Goal: Transaction & Acquisition: Purchase product/service

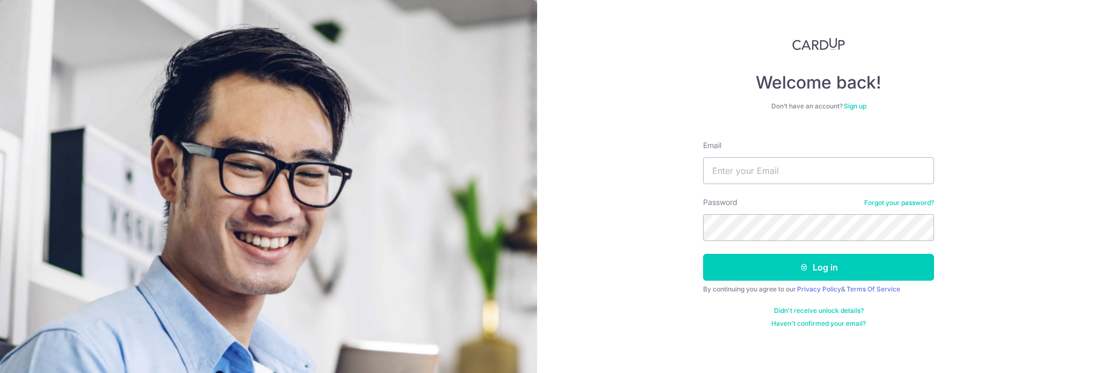
type input "lcm.martin@hotmail.com"
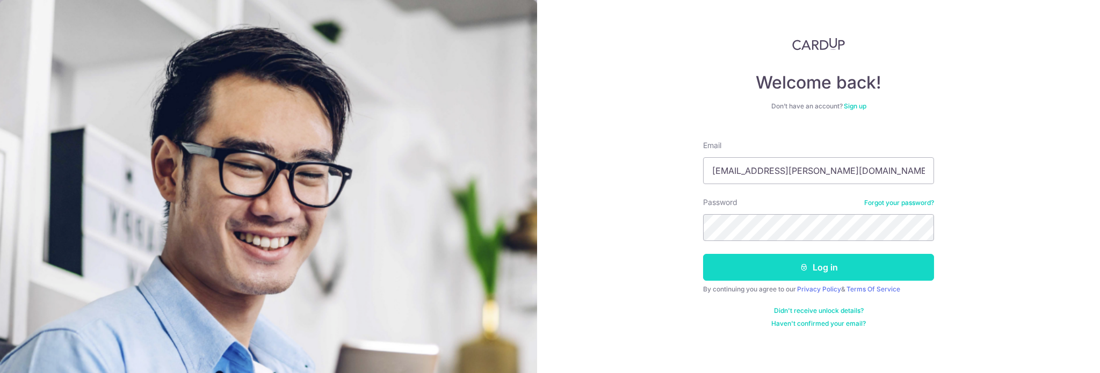
click at [796, 278] on button "Log in" at bounding box center [818, 267] width 231 height 27
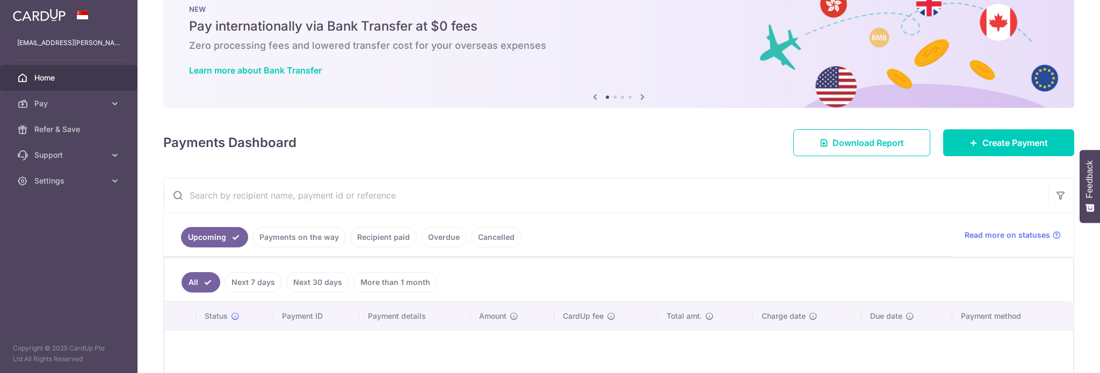
scroll to position [107, 0]
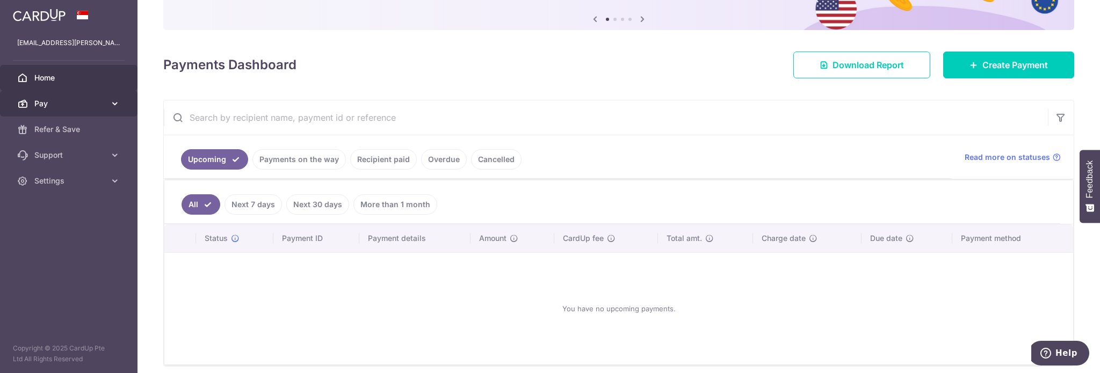
click at [73, 106] on body "lcm.martin@hotmail.com Home Pay Payments Recipients Cards Refer & Save Support …" at bounding box center [550, 186] width 1100 height 373
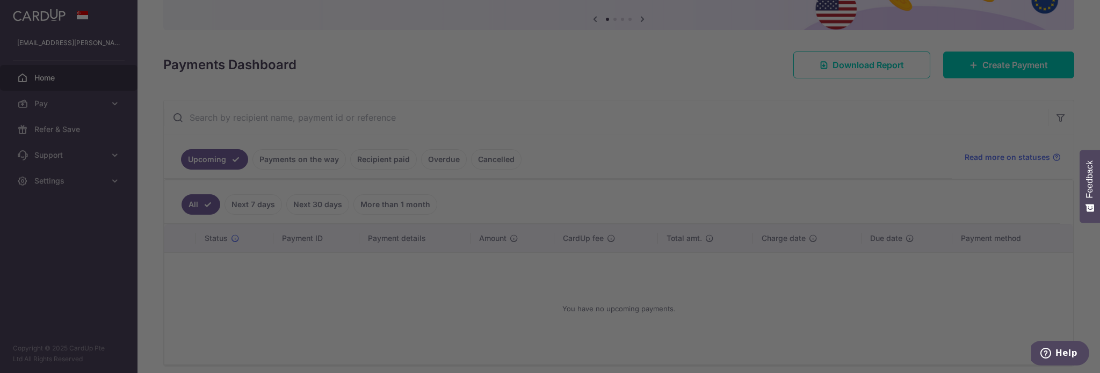
click at [726, 36] on div at bounding box center [555, 188] width 1111 height 377
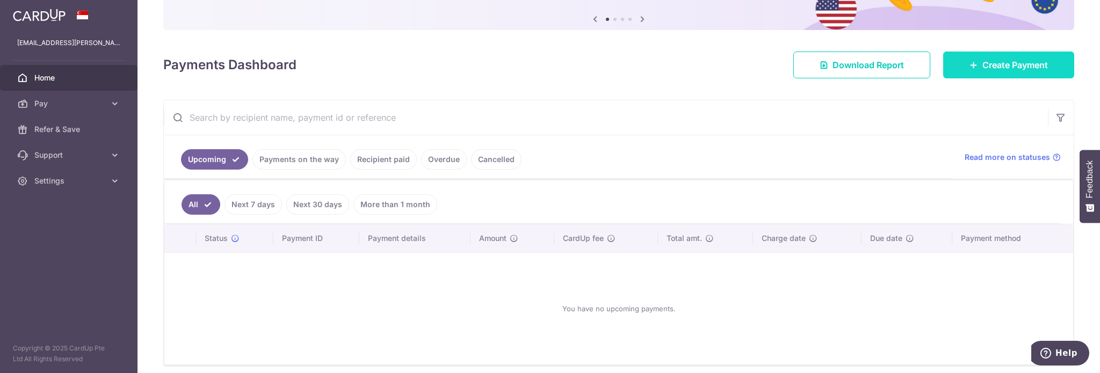
click at [985, 61] on span "Create Payment" at bounding box center [1015, 65] width 66 height 13
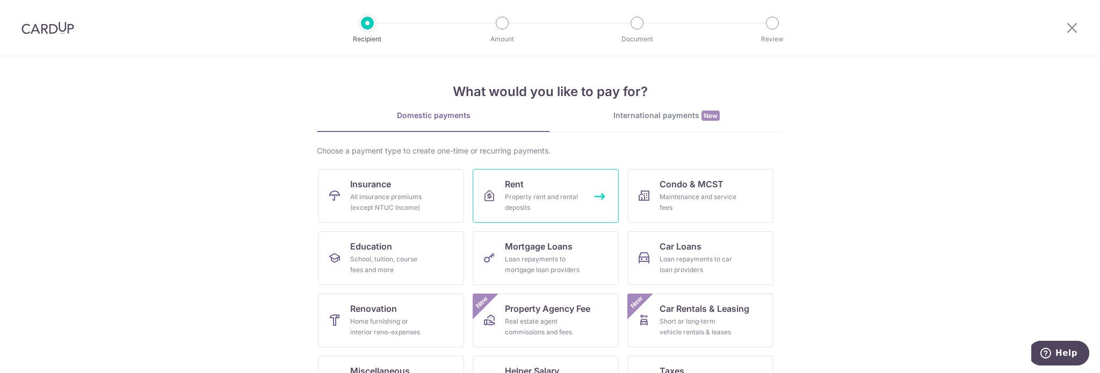
click at [565, 206] on div "Property rent and rental deposits" at bounding box center [543, 202] width 77 height 21
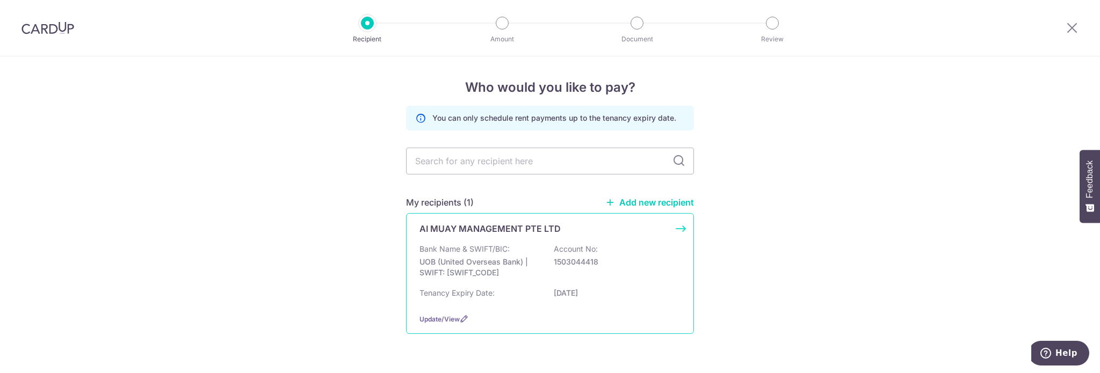
click at [659, 252] on div "Bank Name & SWIFT/BIC: UOB (United Overseas Bank) | SWIFT: UOVBSGSGXXX Account …" at bounding box center [549, 264] width 261 height 40
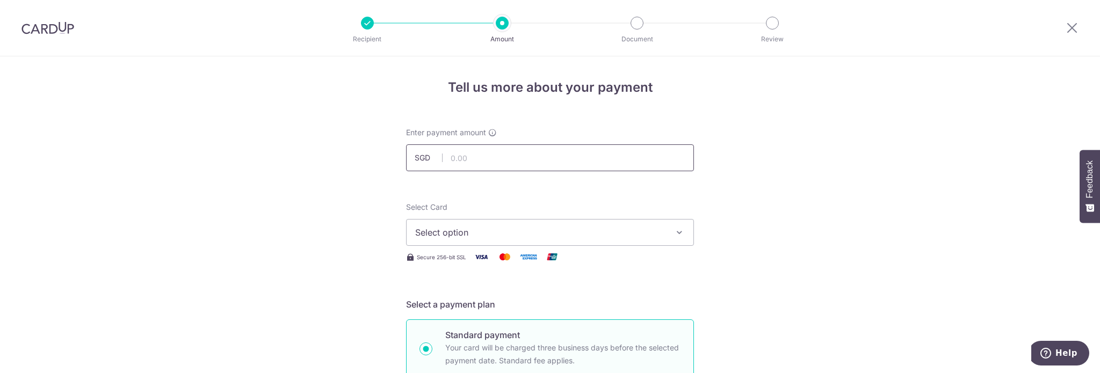
click at [575, 158] on input "text" at bounding box center [550, 157] width 288 height 27
type input "3,477.84"
click at [517, 229] on span "Select option" at bounding box center [540, 232] width 250 height 13
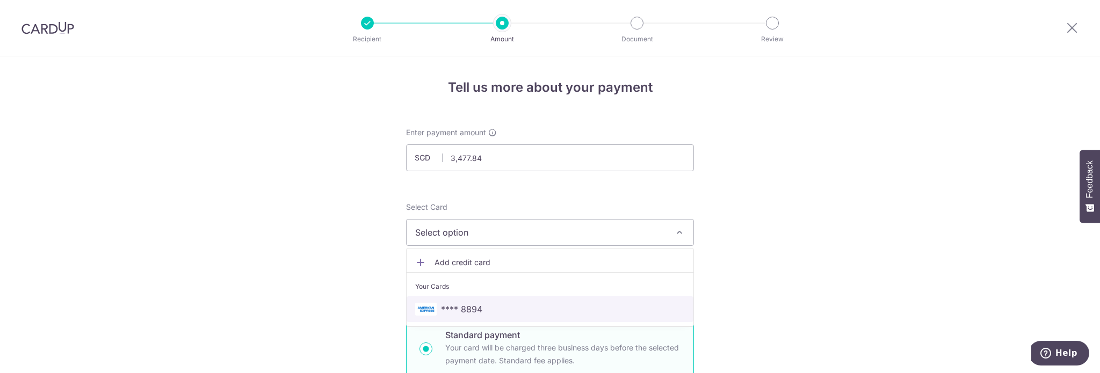
click at [503, 308] on span "**** 8894" at bounding box center [550, 309] width 270 height 13
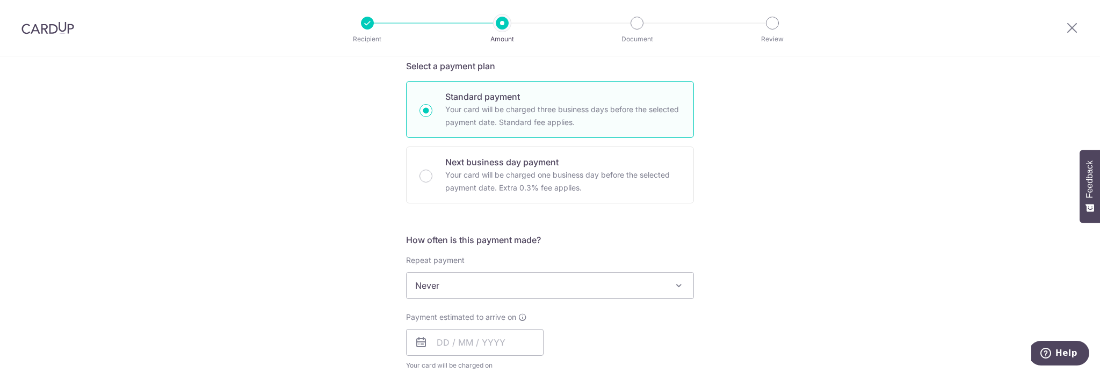
scroll to position [269, 0]
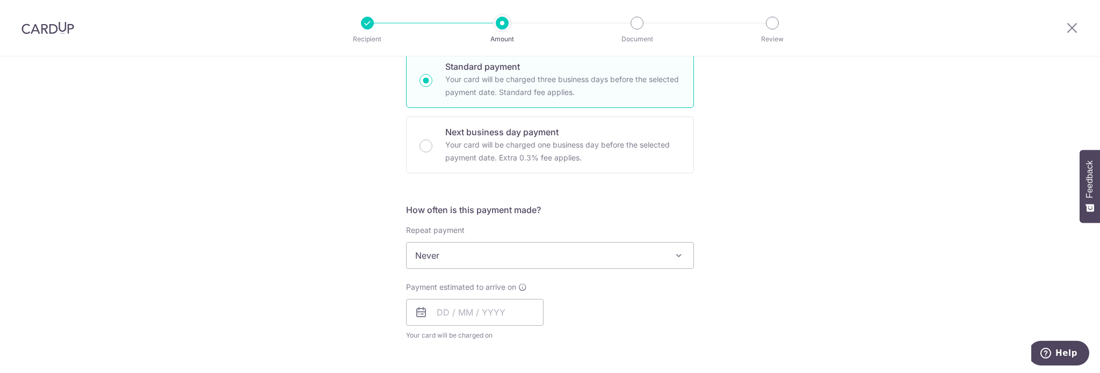
click at [525, 259] on span "Never" at bounding box center [550, 256] width 287 height 26
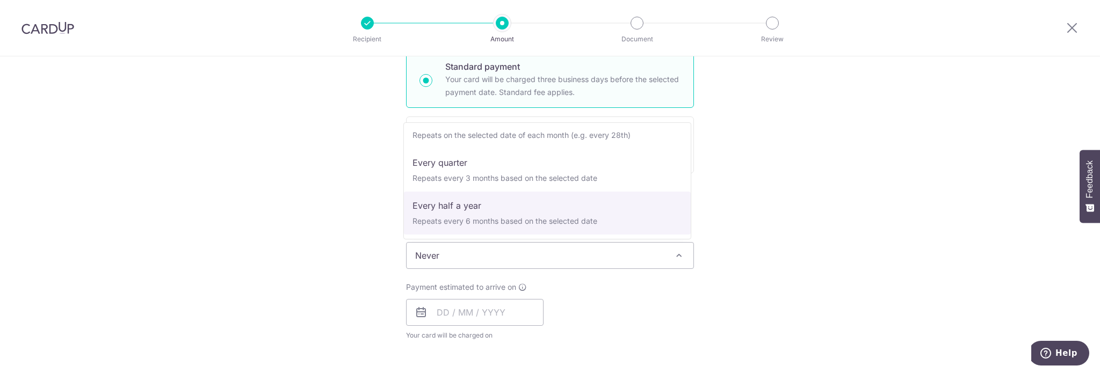
scroll to position [0, 0]
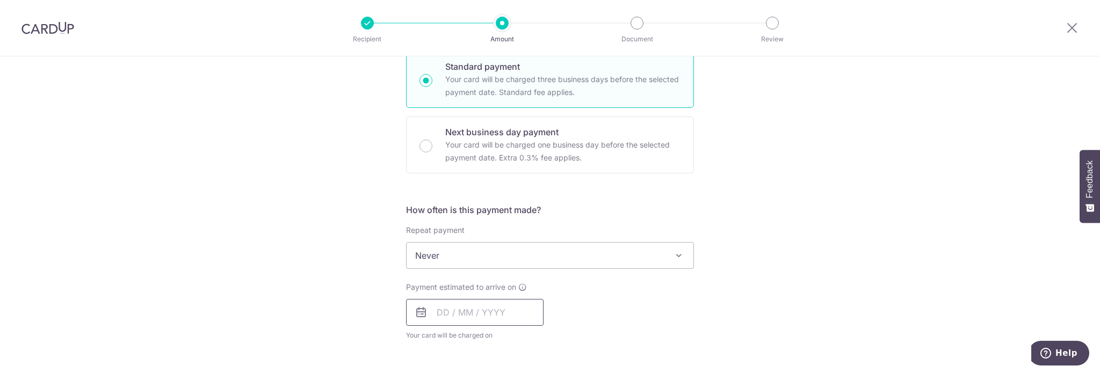
click at [507, 312] on input "text" at bounding box center [474, 312] width 137 height 27
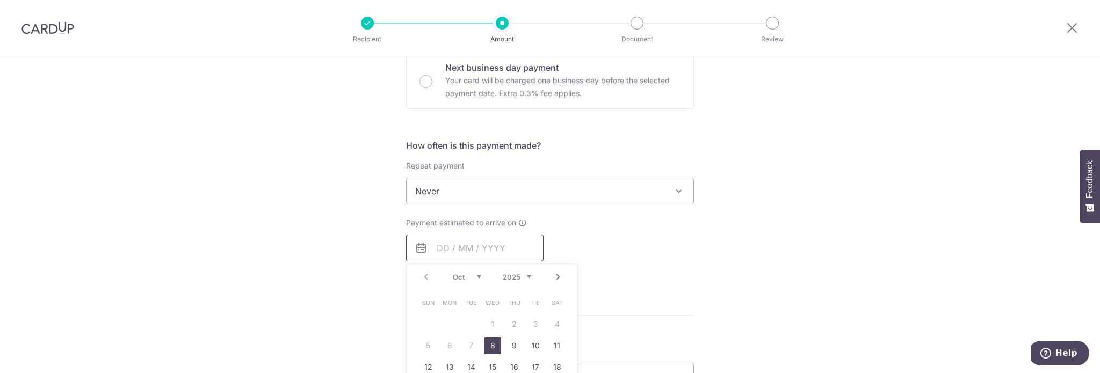
scroll to position [376, 0]
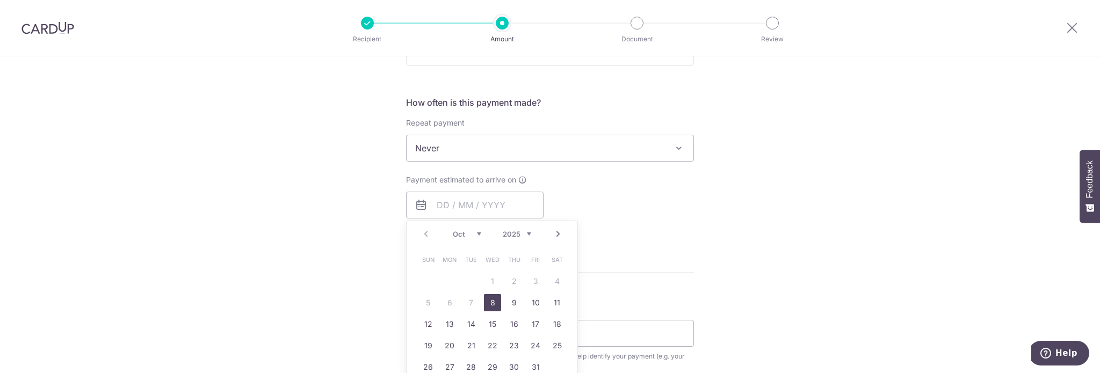
click at [489, 301] on link "8" at bounding box center [492, 302] width 17 height 17
type input "08/10/2025"
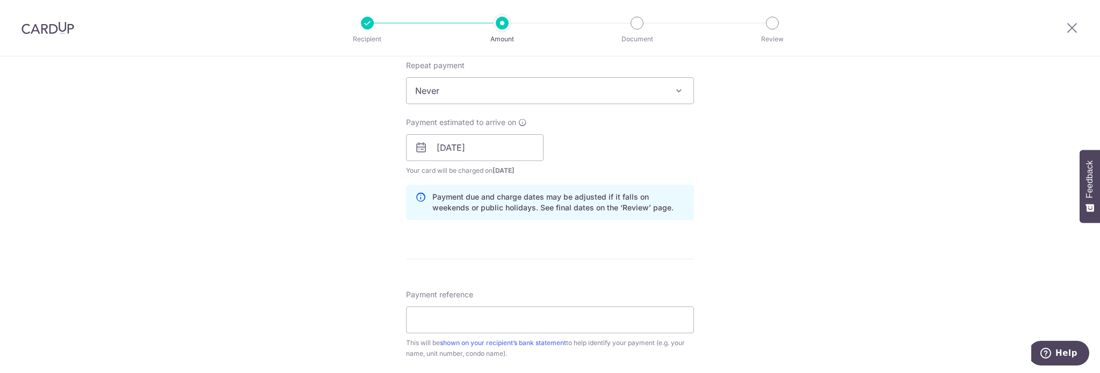
scroll to position [483, 0]
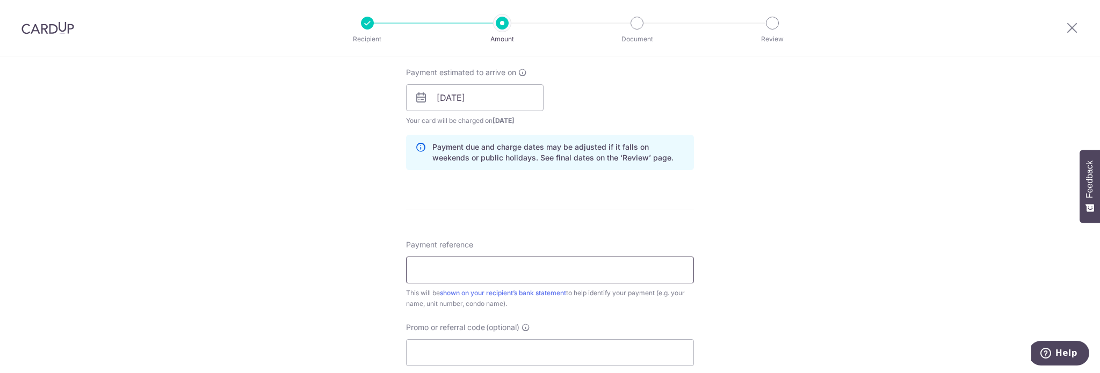
click at [640, 265] on input "Payment reference" at bounding box center [550, 270] width 288 height 27
type input "DURIAN EMPIRE"
click at [819, 287] on div "Tell us more about your payment Enter payment amount SGD 3,477.84 3477.84 Selec…" at bounding box center [550, 81] width 1100 height 1016
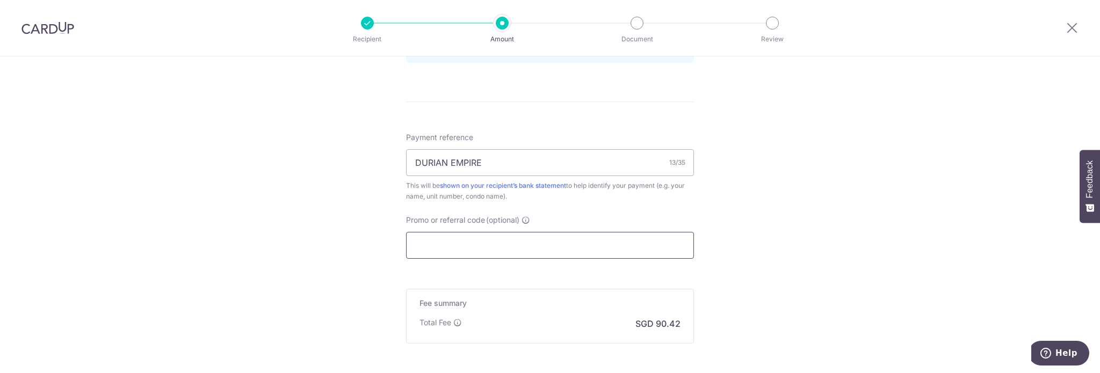
click at [571, 249] on input "Promo or referral code (optional)" at bounding box center [550, 245] width 288 height 27
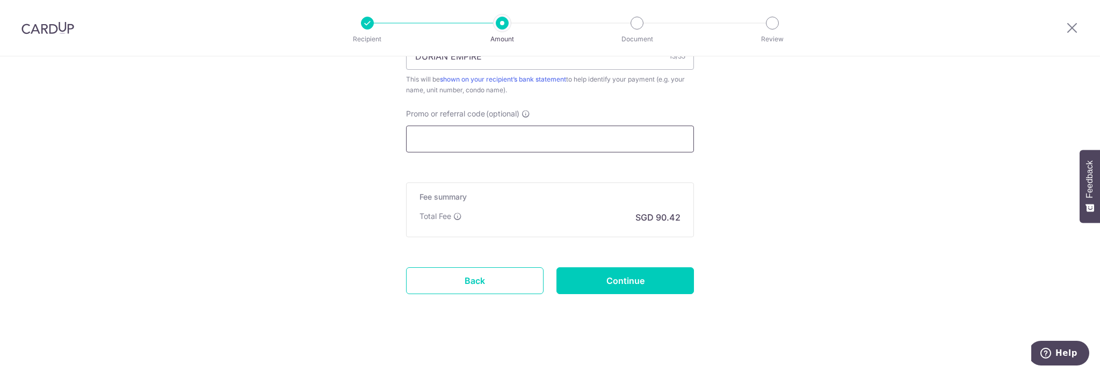
scroll to position [590, 0]
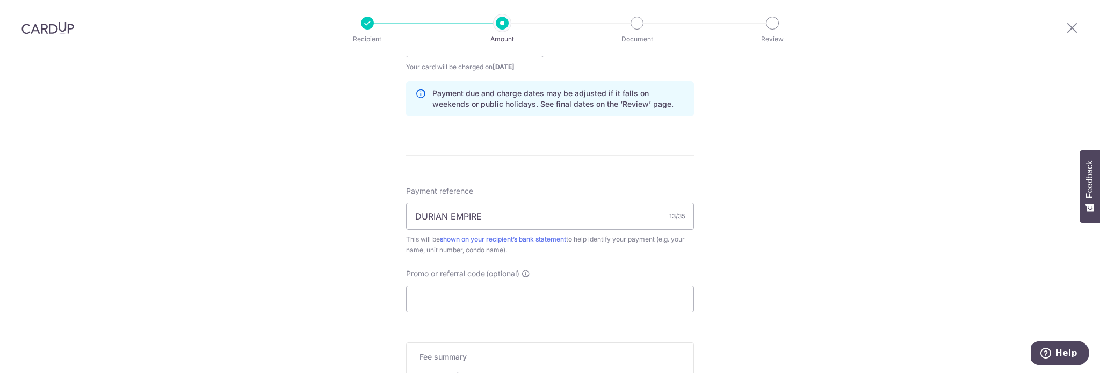
scroll to position [697, 0]
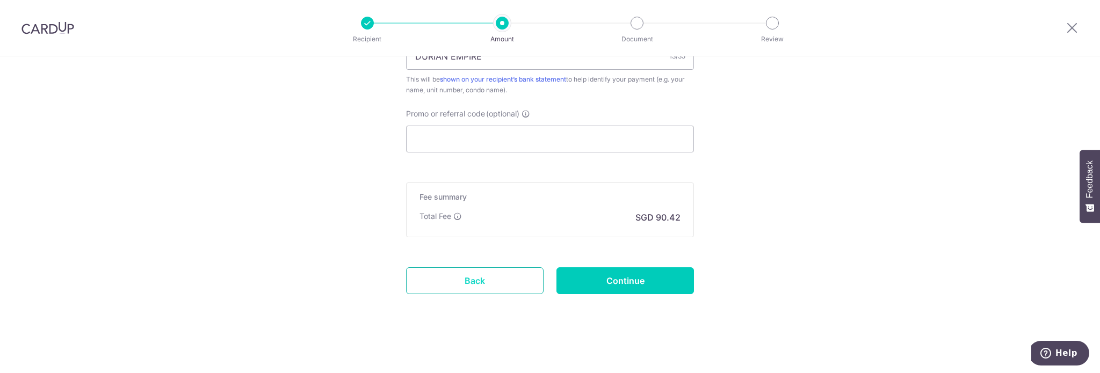
click at [486, 278] on link "Back" at bounding box center [474, 280] width 137 height 27
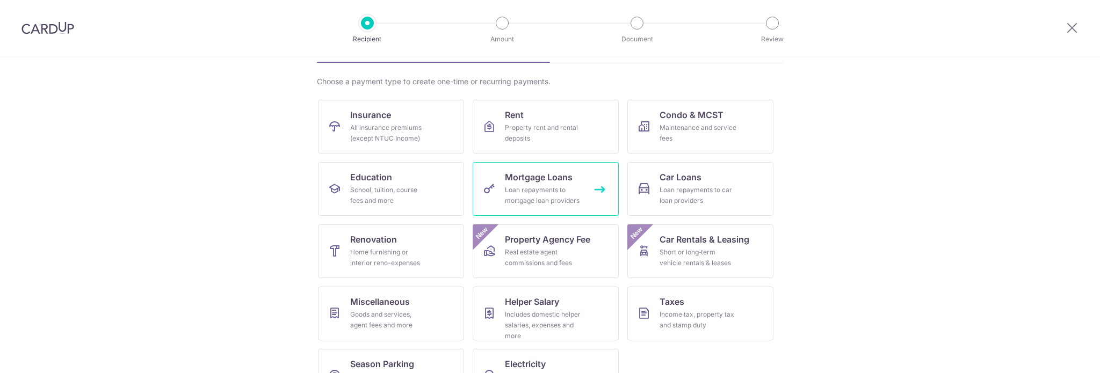
scroll to position [107, 0]
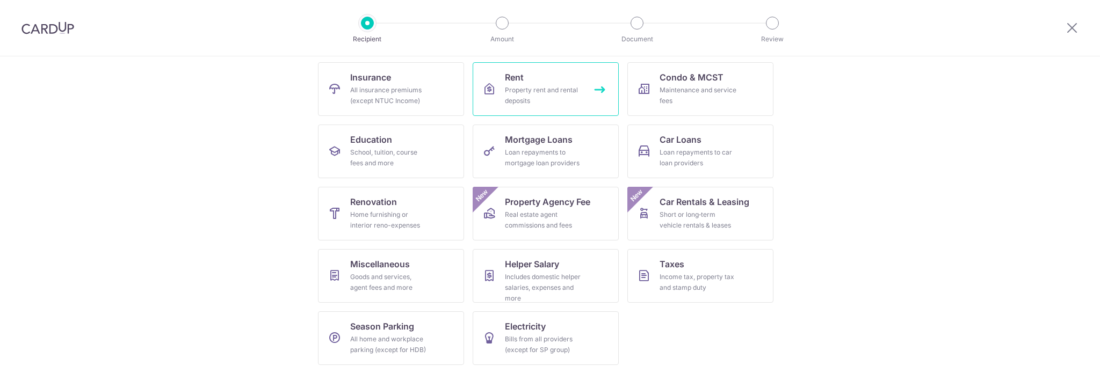
click at [542, 97] on div "Property rent and rental deposits" at bounding box center [543, 95] width 77 height 21
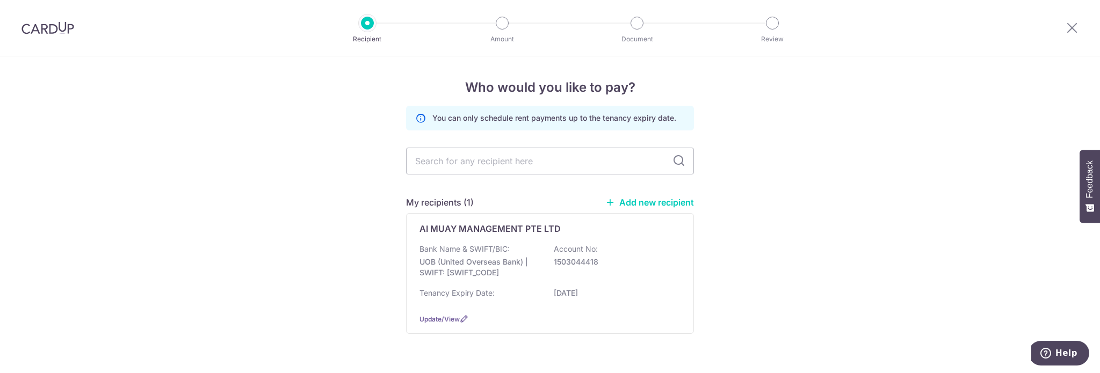
scroll to position [28, 0]
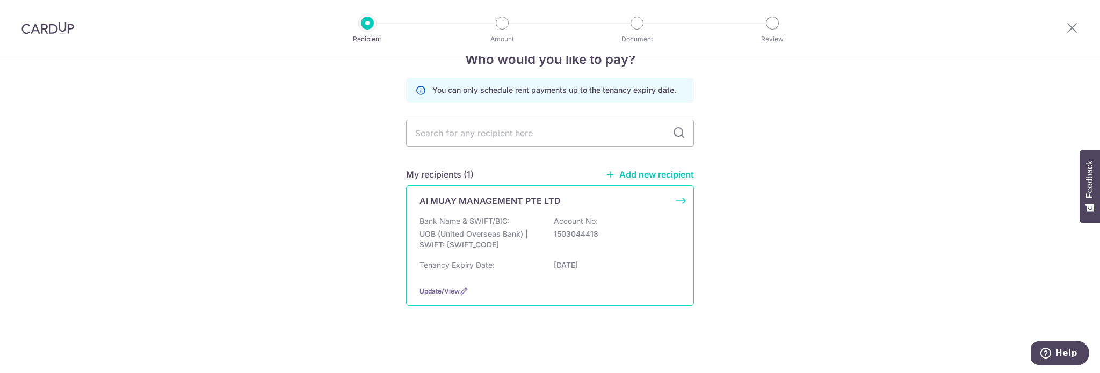
click at [528, 214] on div "AI MUAY MANAGEMENT PTE LTD Bank Name & SWIFT/BIC: UOB (United Overseas Bank) | …" at bounding box center [550, 245] width 288 height 121
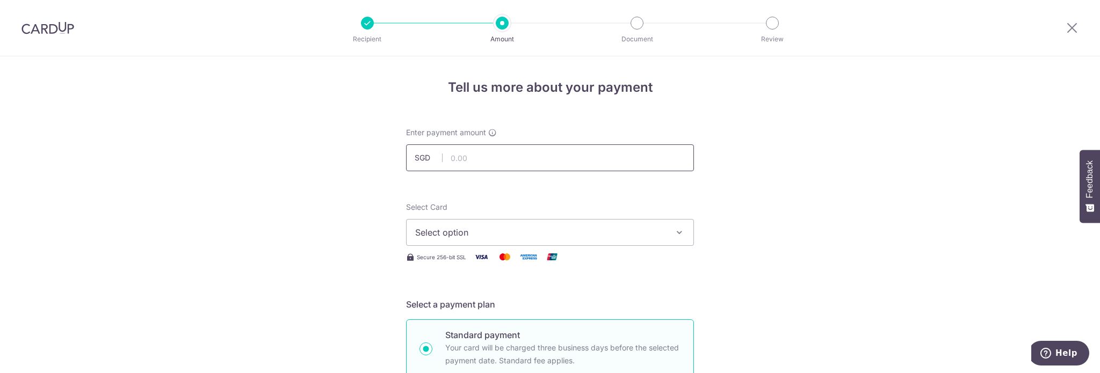
click at [508, 155] on input "text" at bounding box center [550, 157] width 288 height 27
click at [494, 160] on input "3477.84" at bounding box center [550, 157] width 288 height 27
type input "3,477.84"
click at [593, 154] on input "3,477.84" at bounding box center [550, 157] width 288 height 27
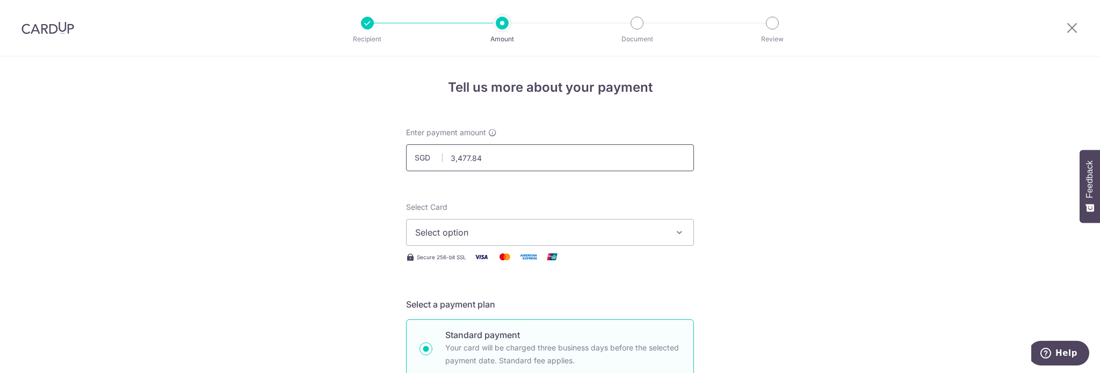
click at [590, 154] on input "3,477.84" at bounding box center [550, 157] width 288 height 27
click at [590, 154] on input "text" at bounding box center [550, 157] width 288 height 27
type input "3,477.84"
click at [525, 238] on span "Select option" at bounding box center [540, 232] width 250 height 13
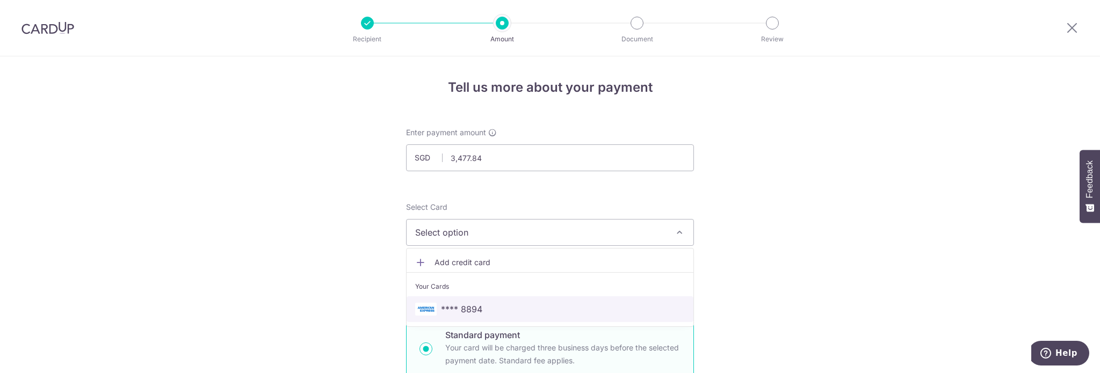
click at [486, 311] on span "**** 8894" at bounding box center [550, 309] width 270 height 13
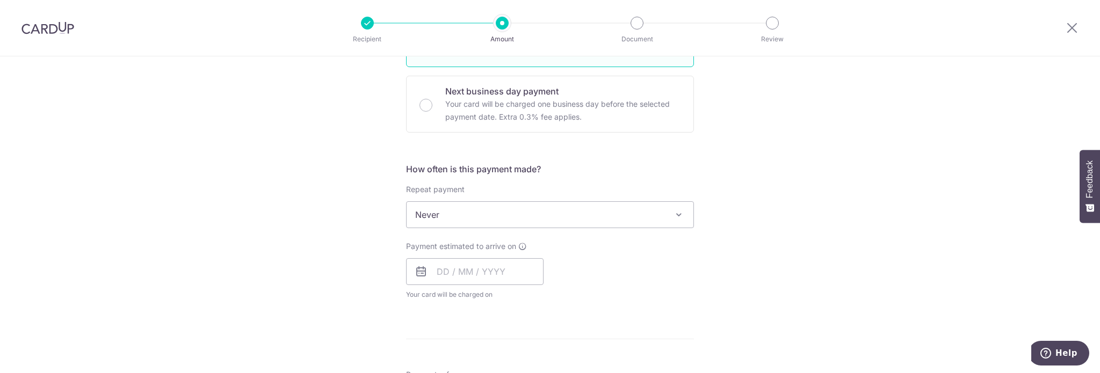
scroll to position [376, 0]
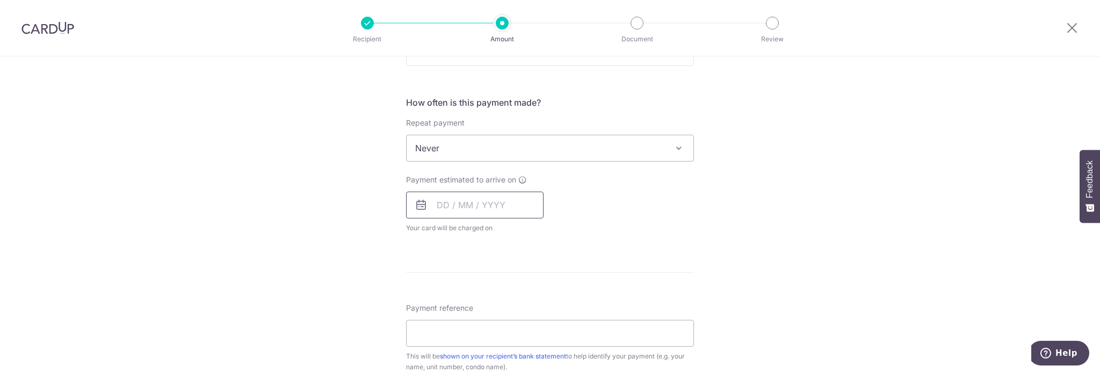
click at [493, 198] on input "text" at bounding box center [474, 205] width 137 height 27
click at [490, 298] on link "8" at bounding box center [492, 302] width 17 height 17
type input "08/10/2025"
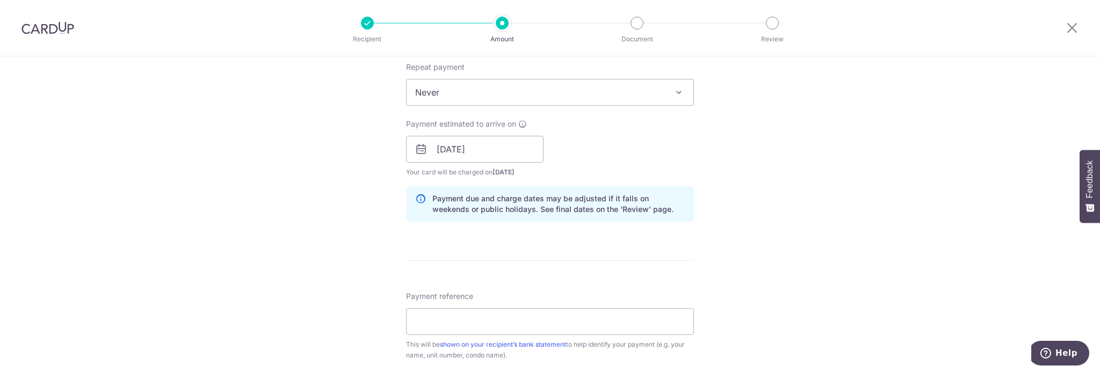
scroll to position [537, 0]
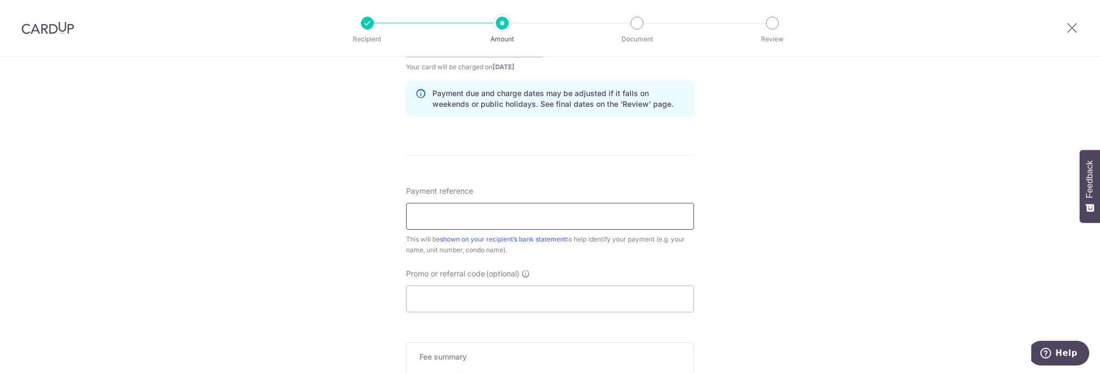
click at [619, 211] on input "Payment reference" at bounding box center [550, 216] width 288 height 27
type input "DURIAN EMPIRE"
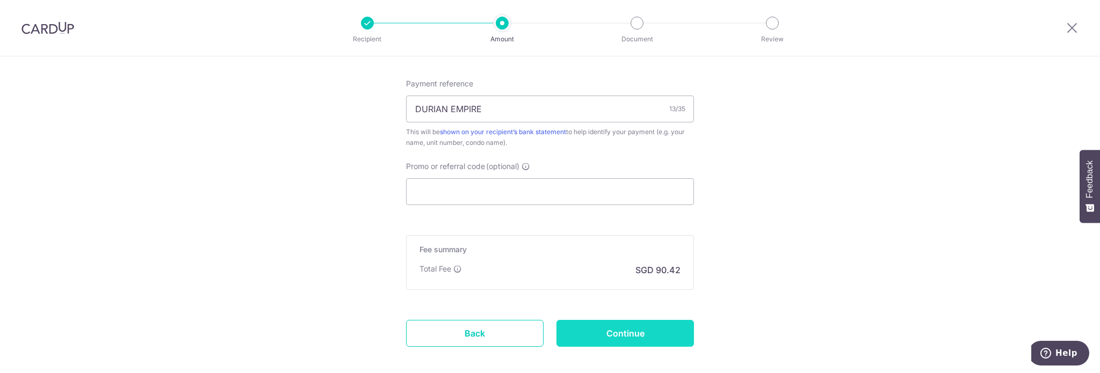
click at [648, 327] on input "Continue" at bounding box center [624, 333] width 137 height 27
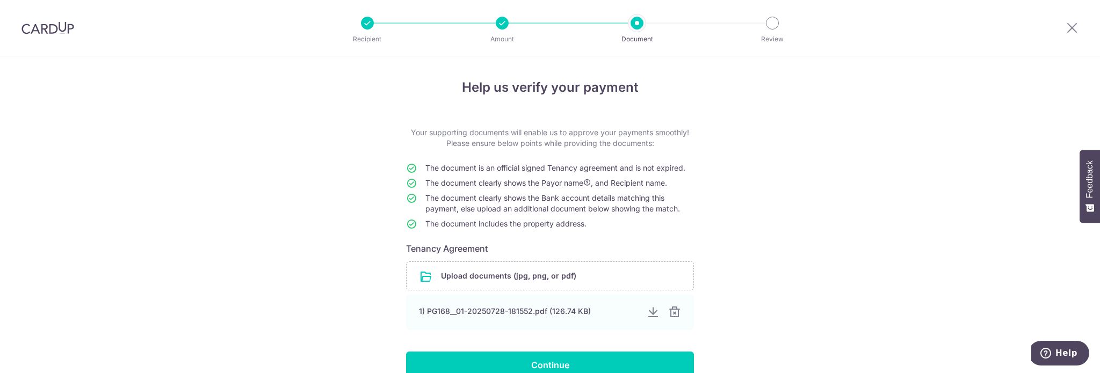
scroll to position [70, 0]
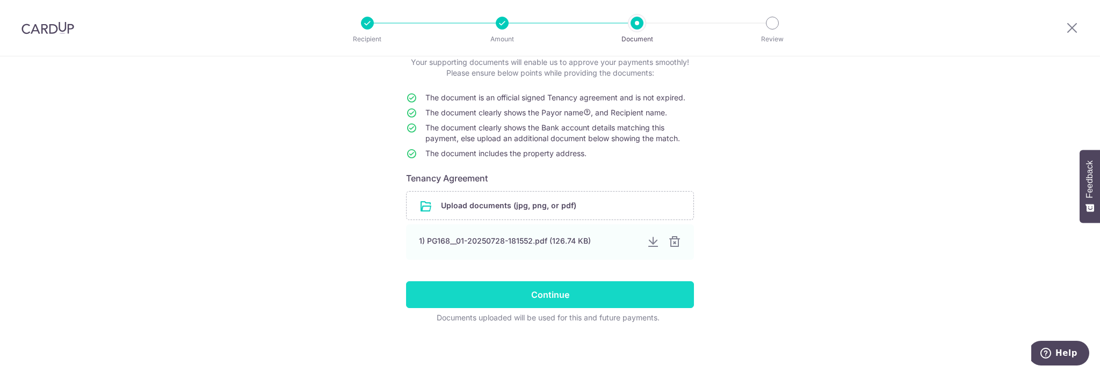
click at [567, 294] on input "Continue" at bounding box center [550, 294] width 288 height 27
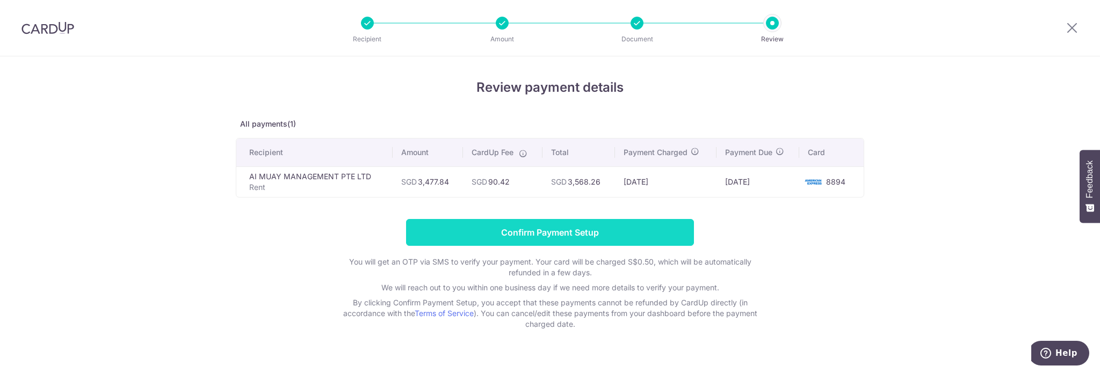
click at [626, 231] on input "Confirm Payment Setup" at bounding box center [550, 232] width 288 height 27
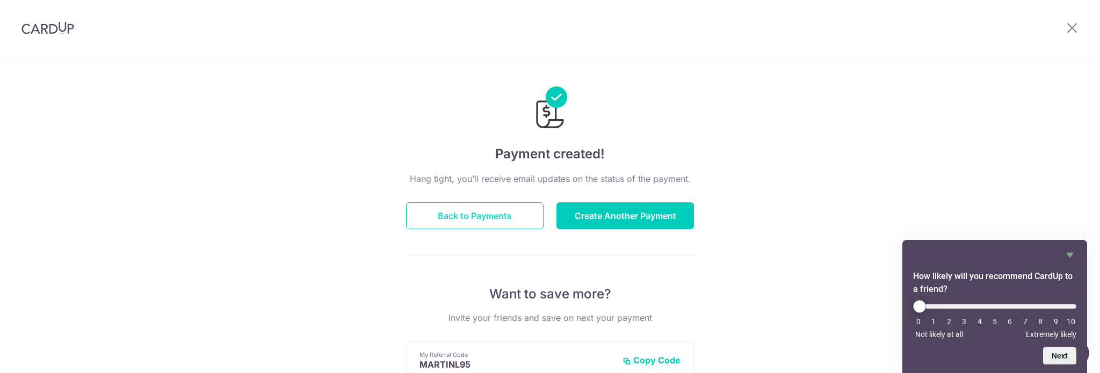
click at [476, 214] on button "Back to Payments" at bounding box center [474, 215] width 137 height 27
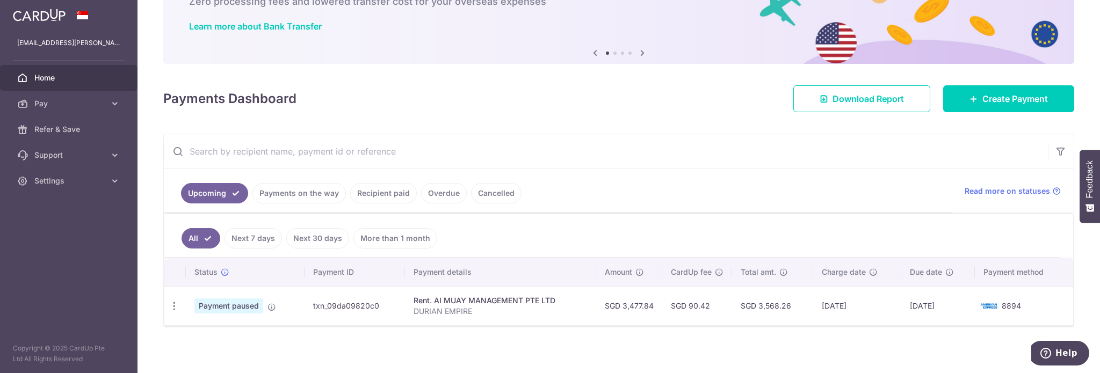
scroll to position [76, 0]
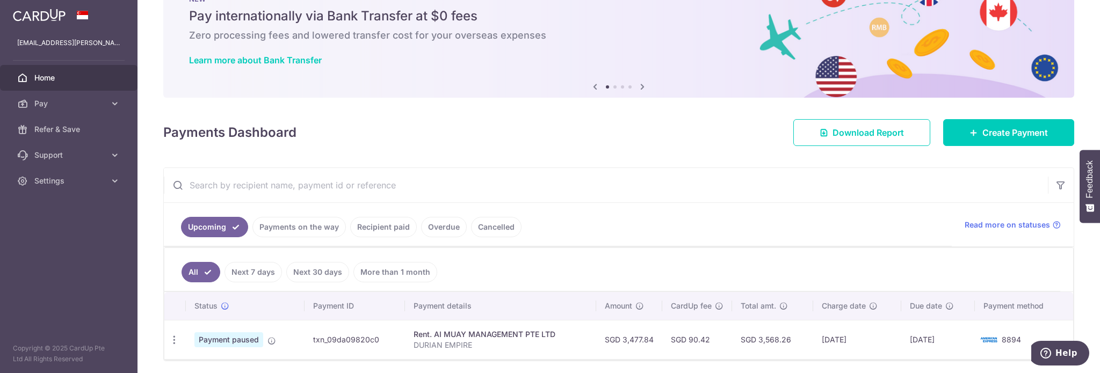
scroll to position [76, 0]
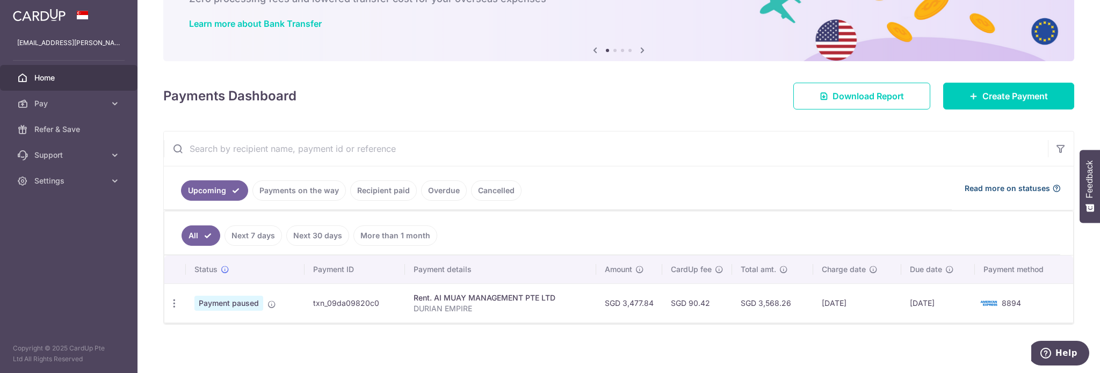
click at [1034, 187] on span "Read more on statuses" at bounding box center [1007, 188] width 85 height 11
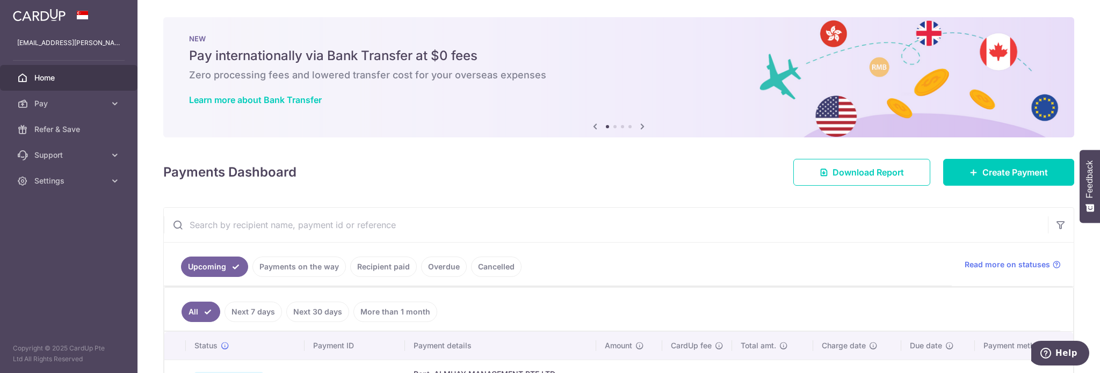
scroll to position [76, 0]
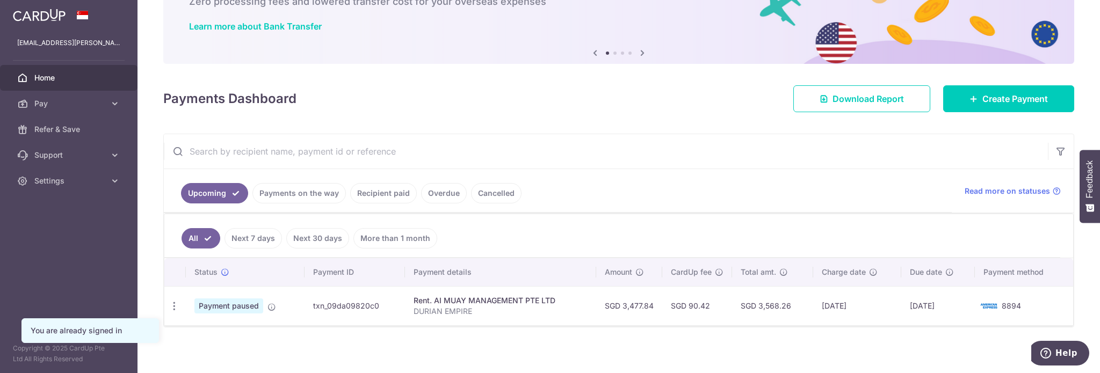
scroll to position [76, 0]
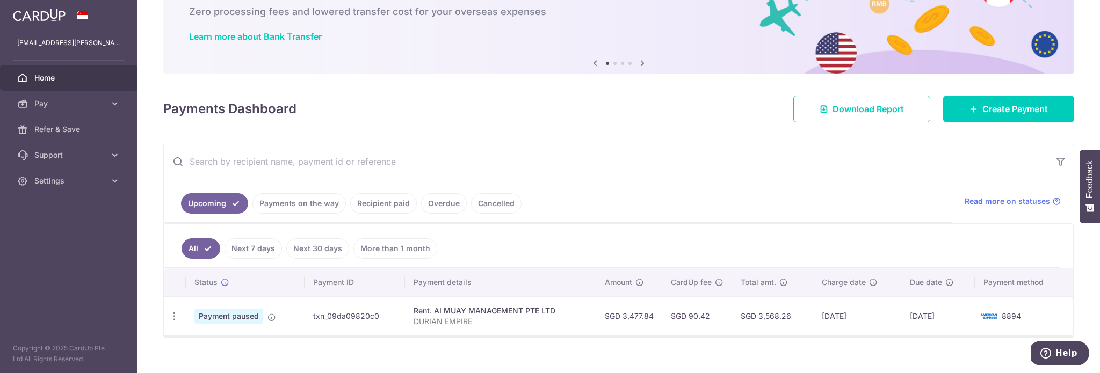
scroll to position [76, 0]
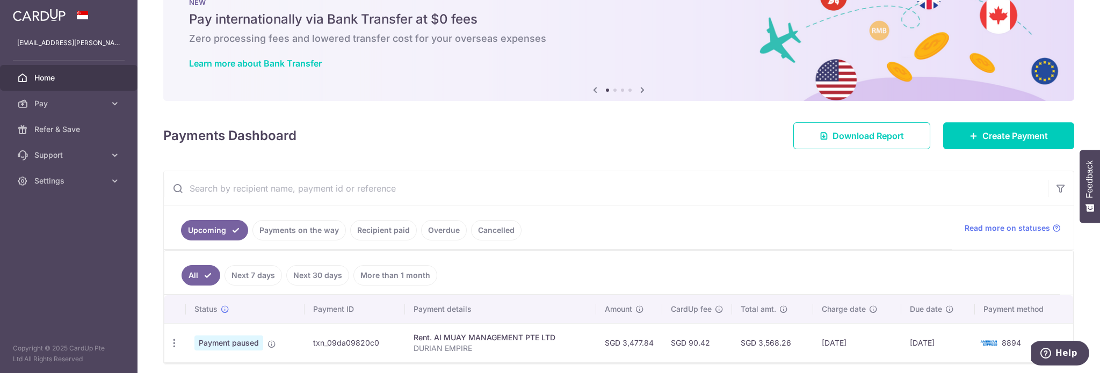
scroll to position [54, 0]
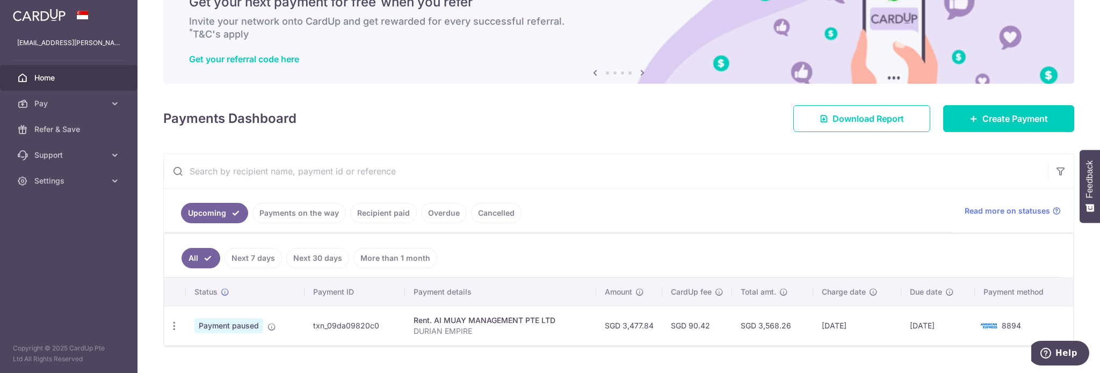
click at [460, 211] on link "Overdue" at bounding box center [444, 213] width 46 height 20
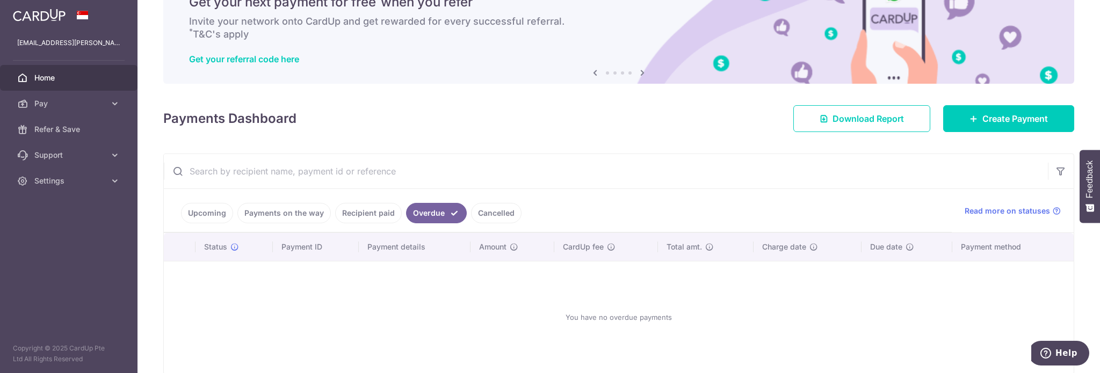
click at [473, 208] on link "Cancelled" at bounding box center [496, 213] width 50 height 20
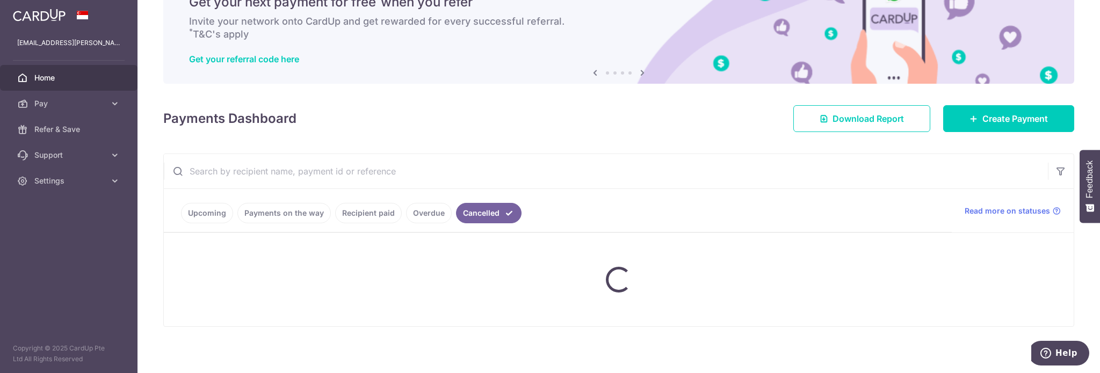
scroll to position [31, 0]
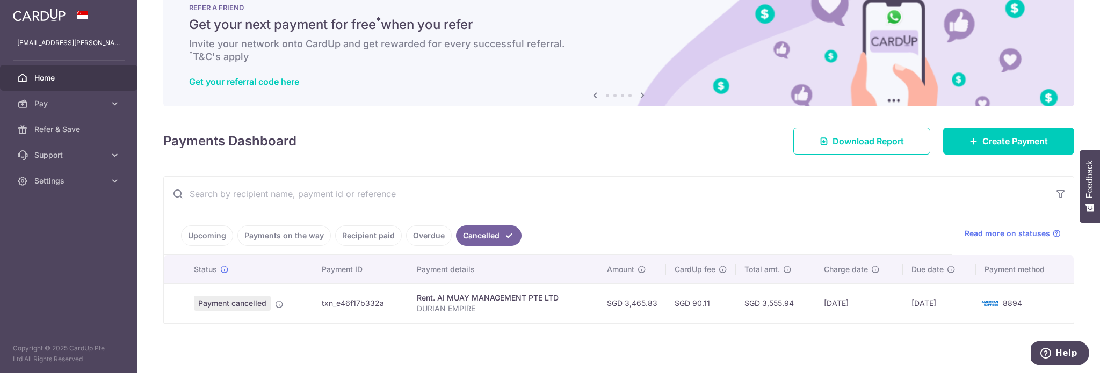
click at [415, 238] on link "Overdue" at bounding box center [429, 236] width 46 height 20
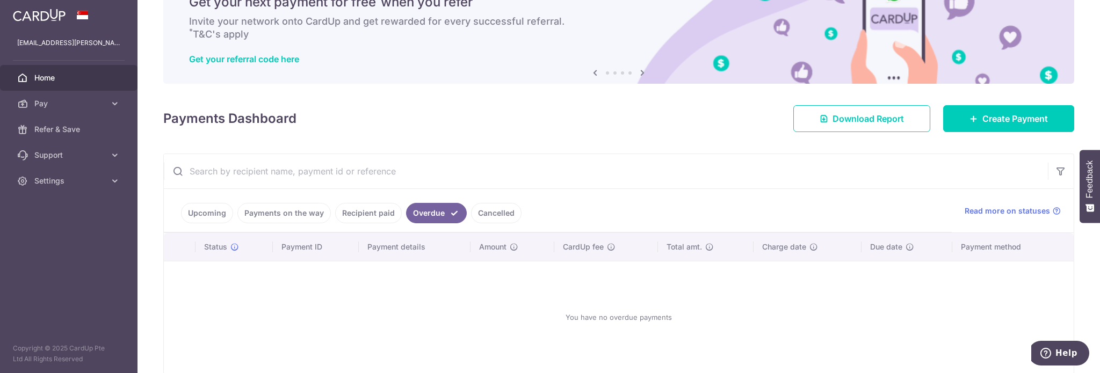
click at [365, 215] on link "Recipient paid" at bounding box center [368, 213] width 67 height 20
drag, startPoint x: 305, startPoint y: 213, endPoint x: 279, endPoint y: 213, distance: 25.2
click at [304, 213] on link "Payments on the way" at bounding box center [283, 213] width 93 height 20
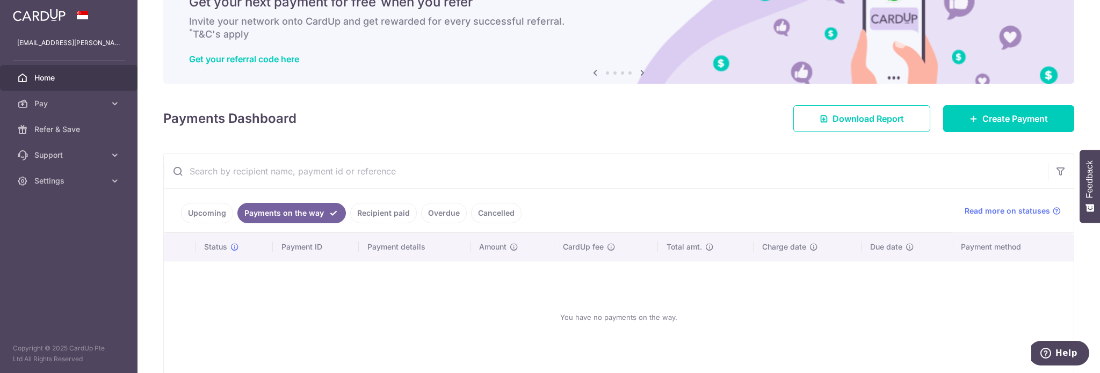
click at [243, 213] on link "Payments on the way" at bounding box center [291, 213] width 108 height 20
click at [206, 216] on link "Upcoming" at bounding box center [207, 213] width 52 height 20
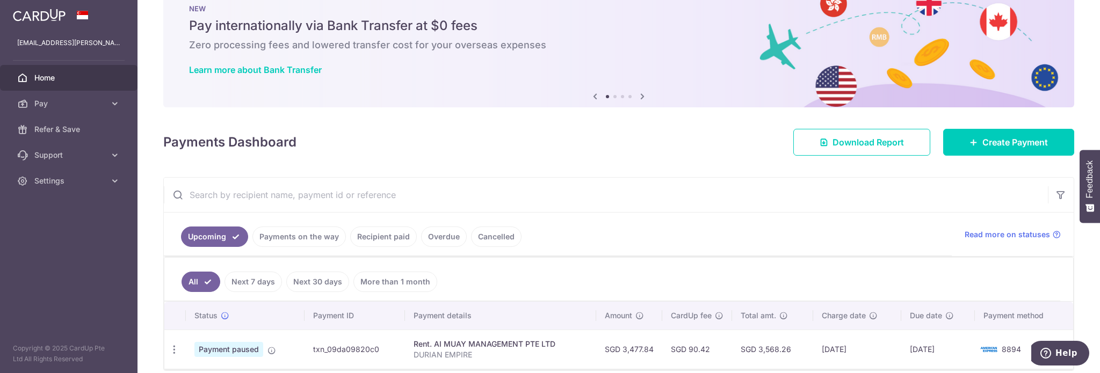
scroll to position [76, 0]
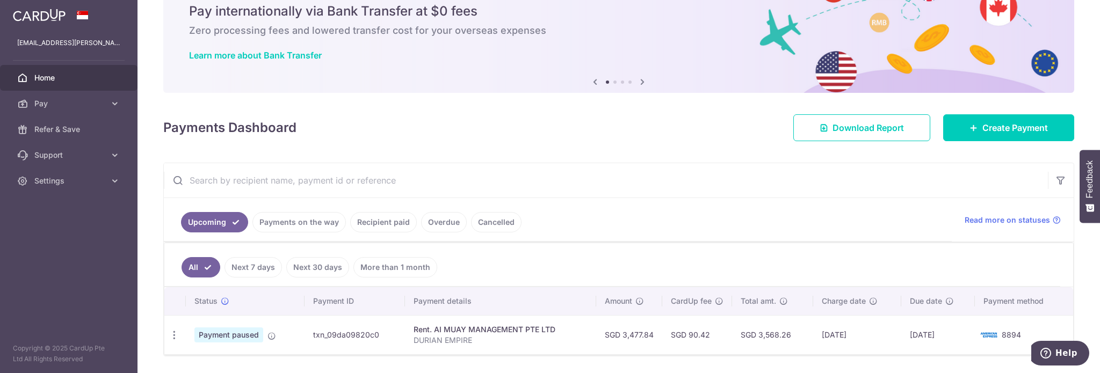
scroll to position [76, 0]
